Goal: Information Seeking & Learning: Learn about a topic

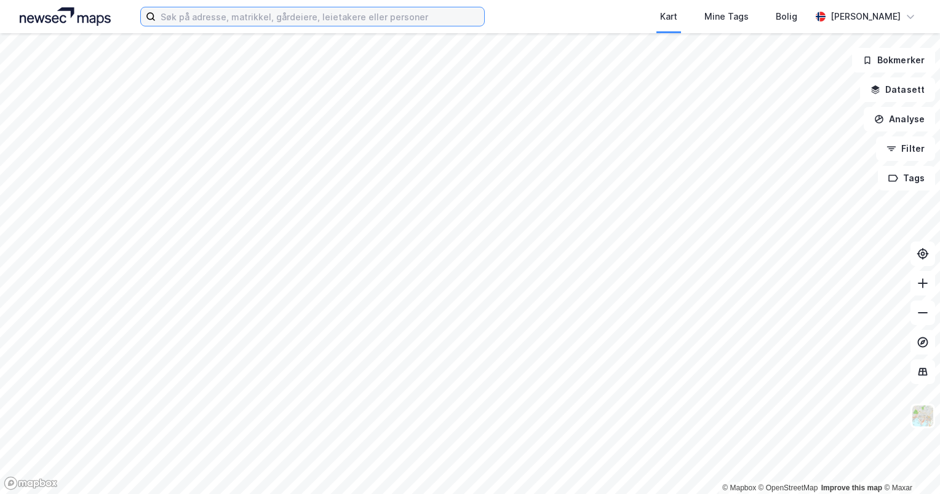
click at [369, 17] on input at bounding box center [320, 16] width 328 height 18
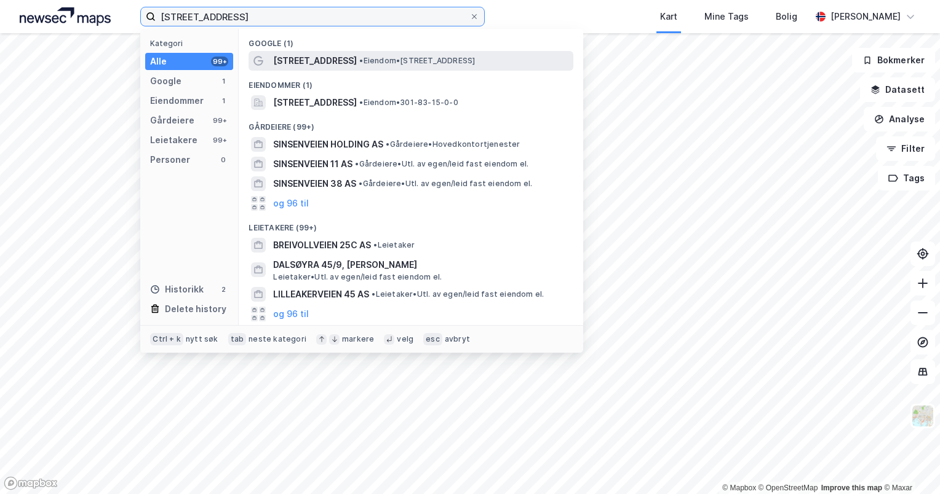
type input "[STREET_ADDRESS]"
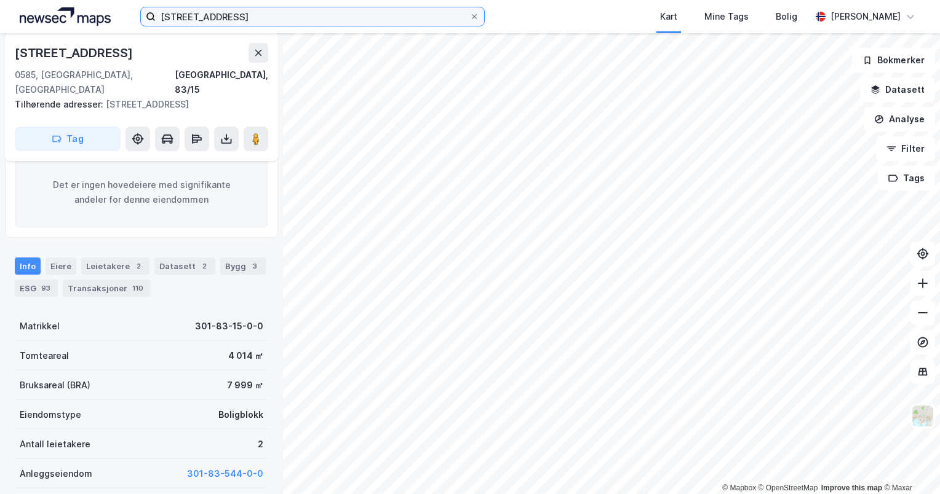
scroll to position [182, 0]
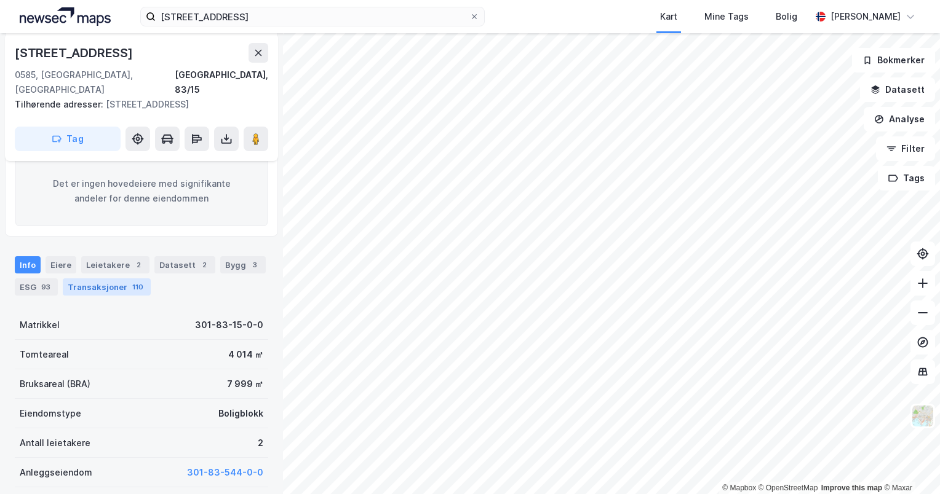
click at [131, 281] on div "110" at bounding box center [138, 287] width 16 height 12
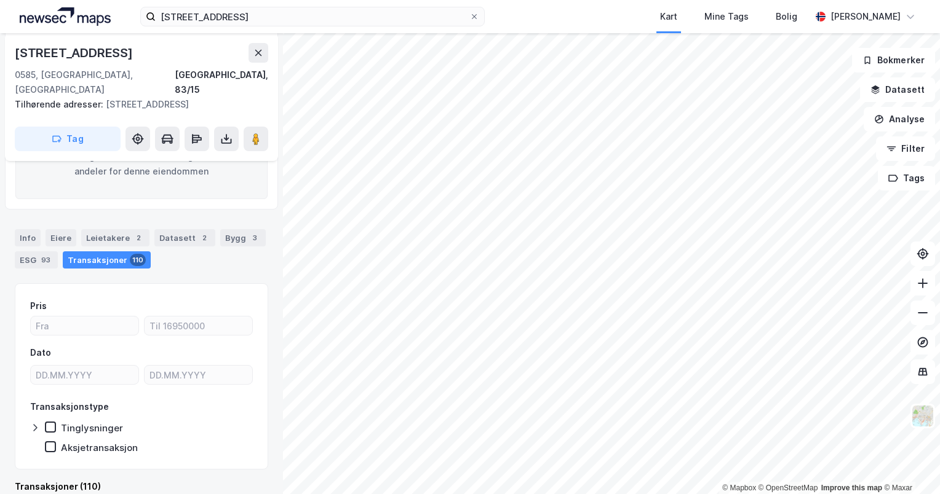
scroll to position [207, 0]
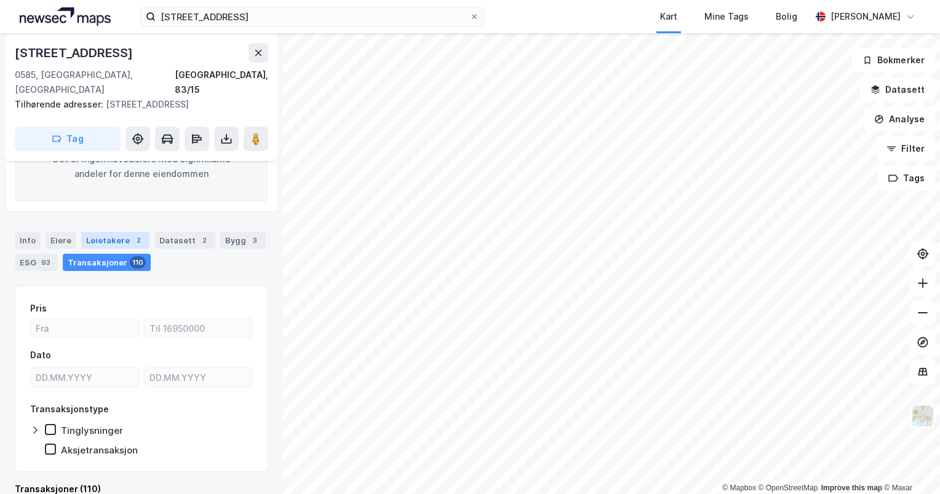
click at [116, 232] on div "Leietakere 2" at bounding box center [115, 240] width 68 height 17
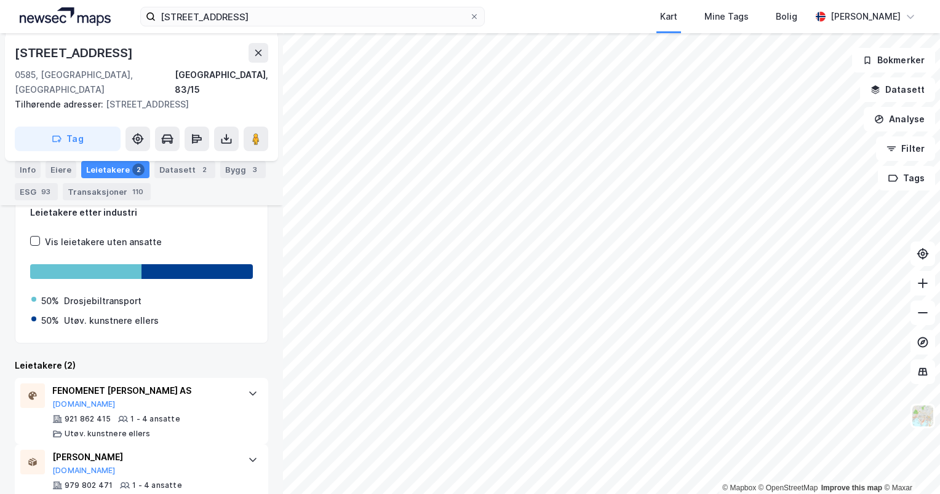
scroll to position [318, 0]
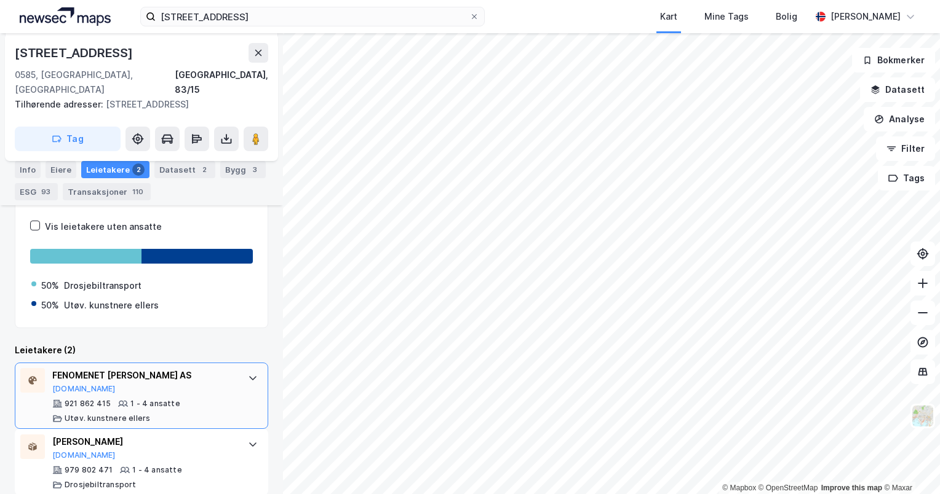
click at [181, 380] on div "FENOMENET [PERSON_NAME] AS [DOMAIN_NAME] 921 862 415 1 - 4 ansatte [PERSON_NAME…" at bounding box center [143, 395] width 183 height 55
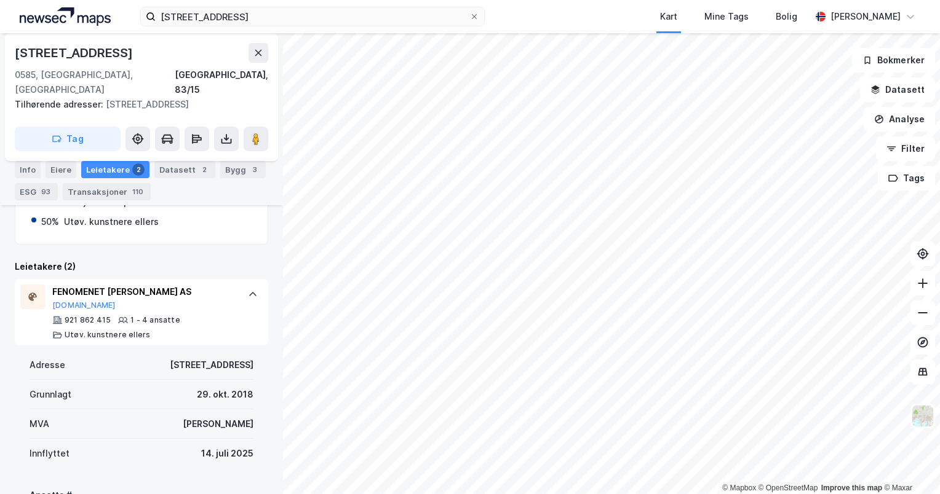
scroll to position [0, 0]
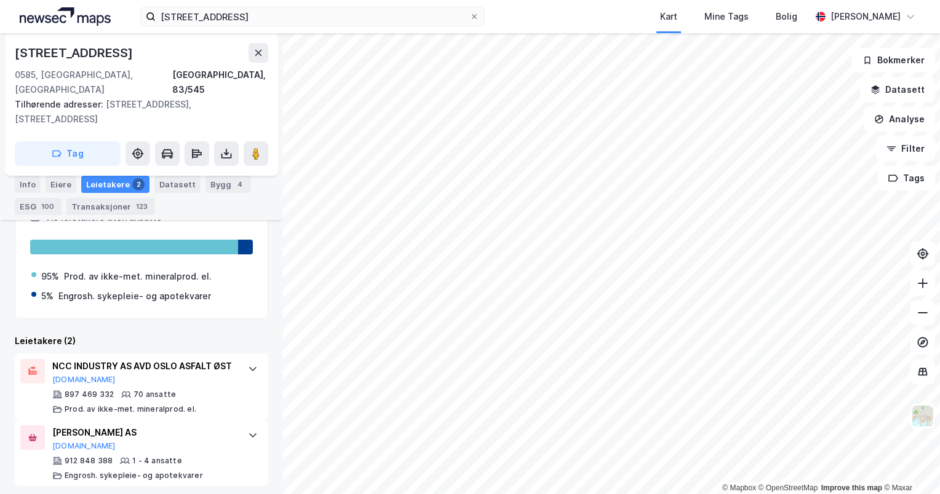
scroll to position [341, 0]
click at [472, 17] on icon at bounding box center [473, 16] width 7 height 7
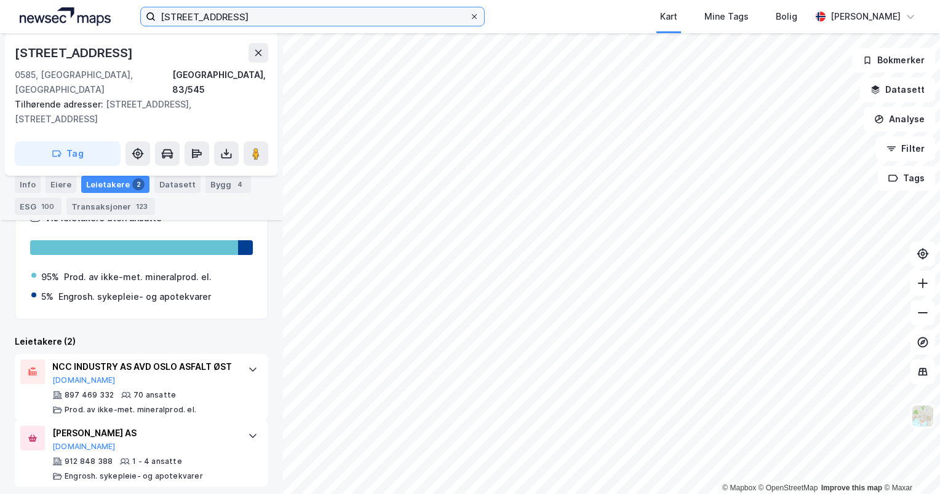
click at [469, 17] on input "[STREET_ADDRESS]" at bounding box center [313, 16] width 314 height 18
